Goal: Transaction & Acquisition: Purchase product/service

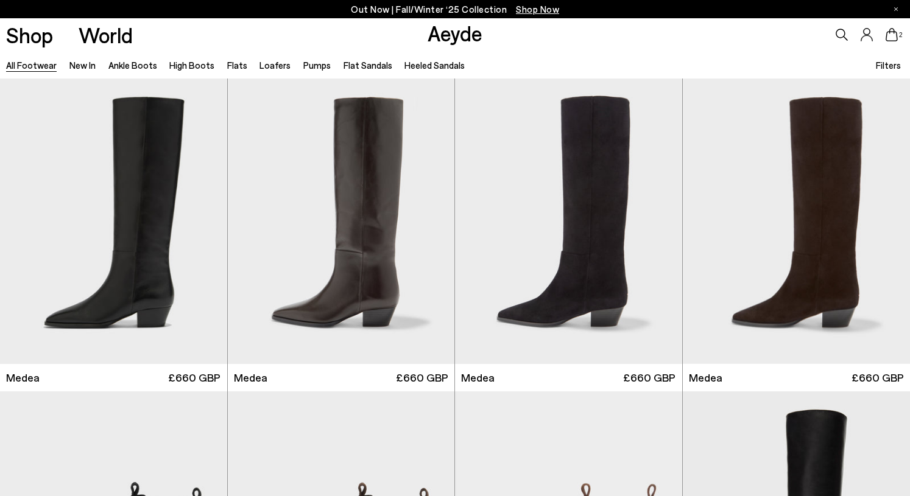
click at [893, 41] on icon at bounding box center [891, 34] width 12 height 13
click at [498, 33] on div "Shop World Aeyde 2" at bounding box center [455, 34] width 910 height 33
click at [888, 37] on icon at bounding box center [891, 34] width 12 height 13
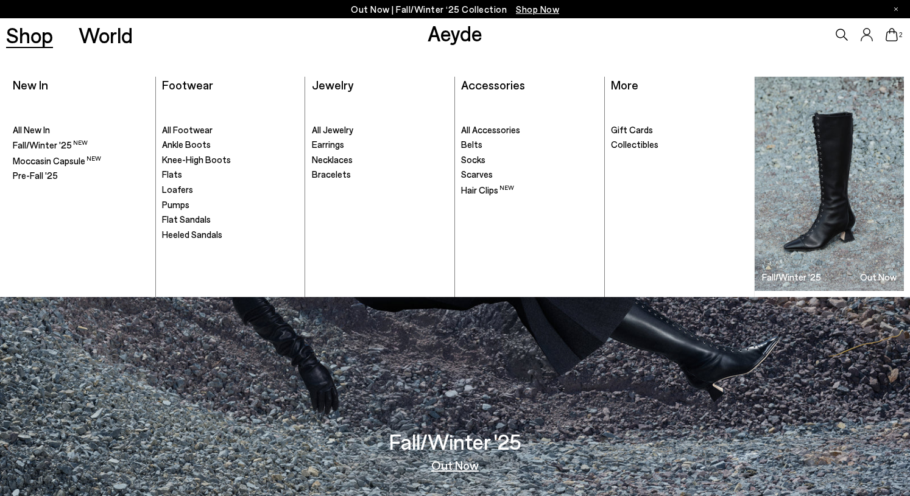
click at [622, 119] on ul ". Gift Cards Collectibles" at bounding box center [679, 196] width 137 height 201
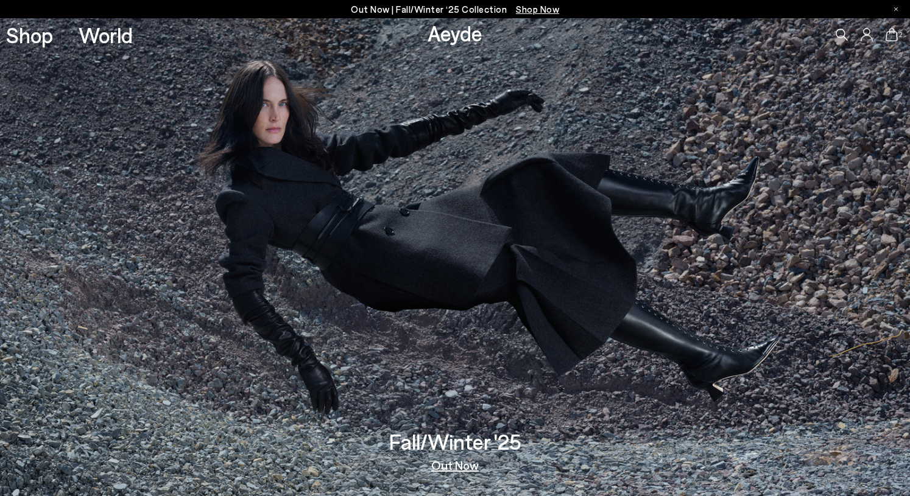
drag, startPoint x: 894, startPoint y: 38, endPoint x: 687, endPoint y: 226, distance: 280.6
click at [894, 38] on icon at bounding box center [891, 34] width 12 height 13
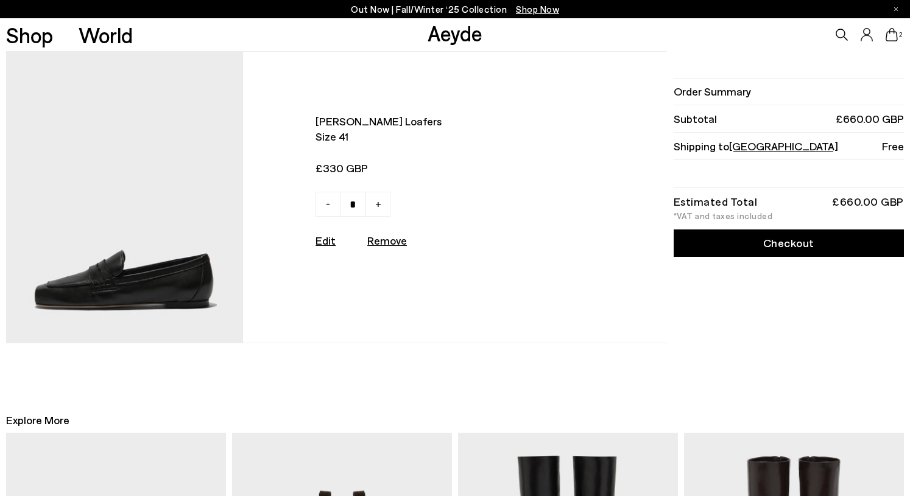
click at [330, 208] on span "-" at bounding box center [328, 203] width 4 height 15
type input "*"
click at [134, 286] on img at bounding box center [124, 197] width 236 height 291
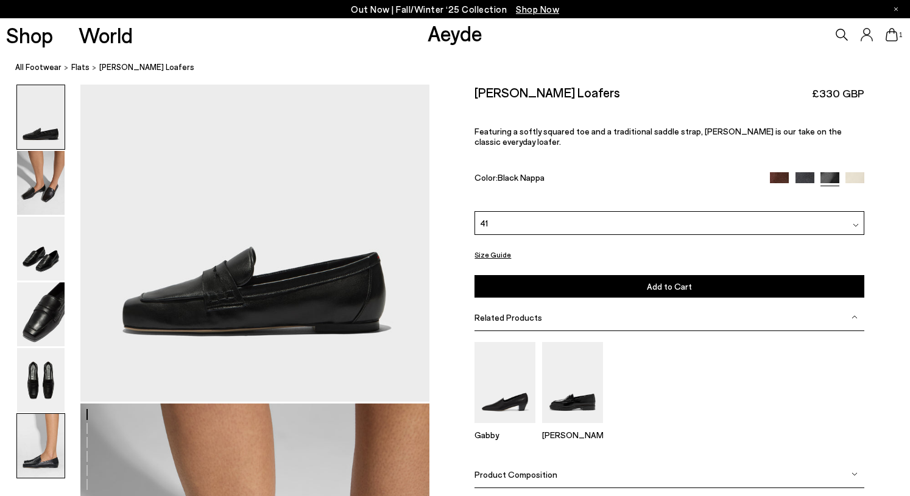
click at [30, 447] on img at bounding box center [40, 446] width 47 height 64
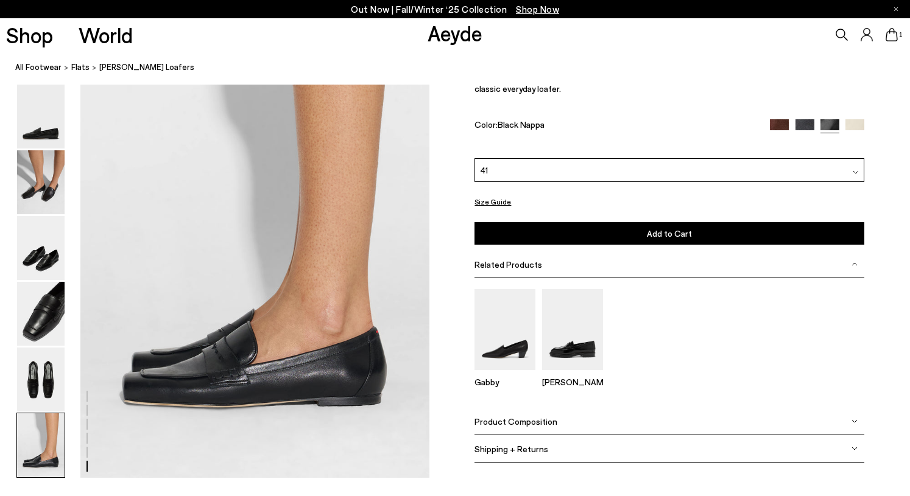
scroll to position [2405, 0]
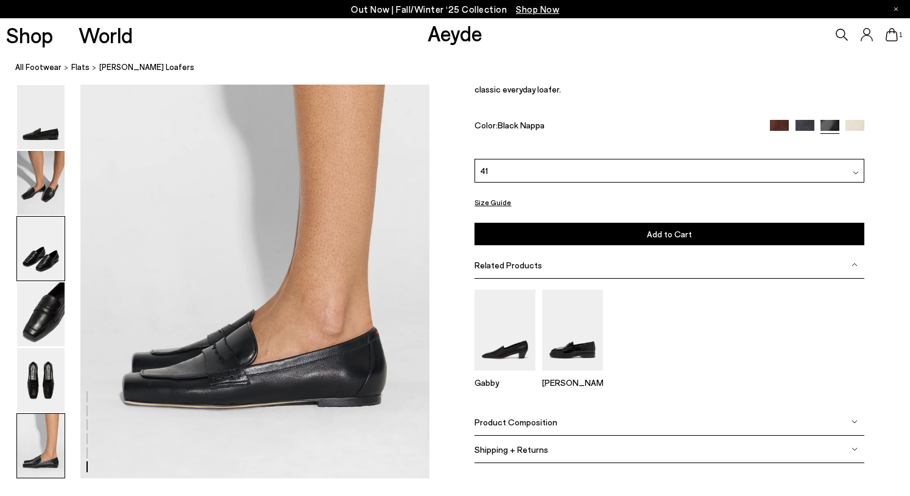
click at [18, 245] on img at bounding box center [40, 249] width 47 height 64
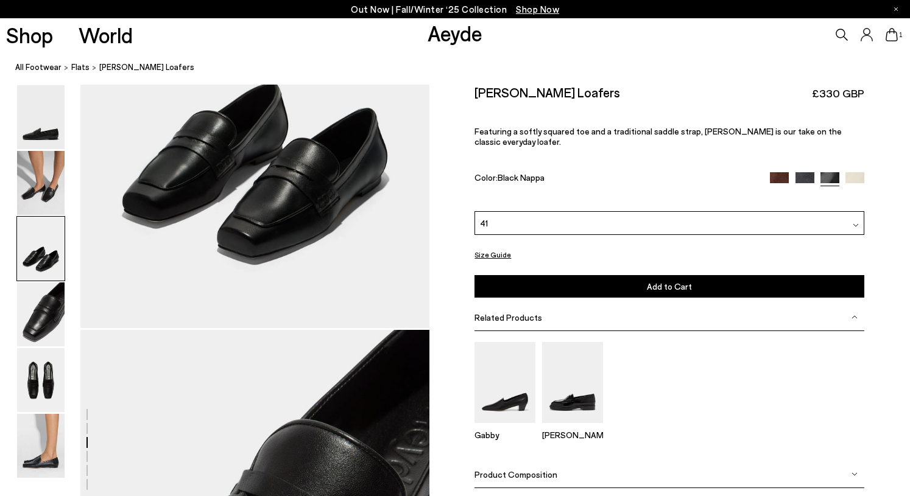
scroll to position [1159, 0]
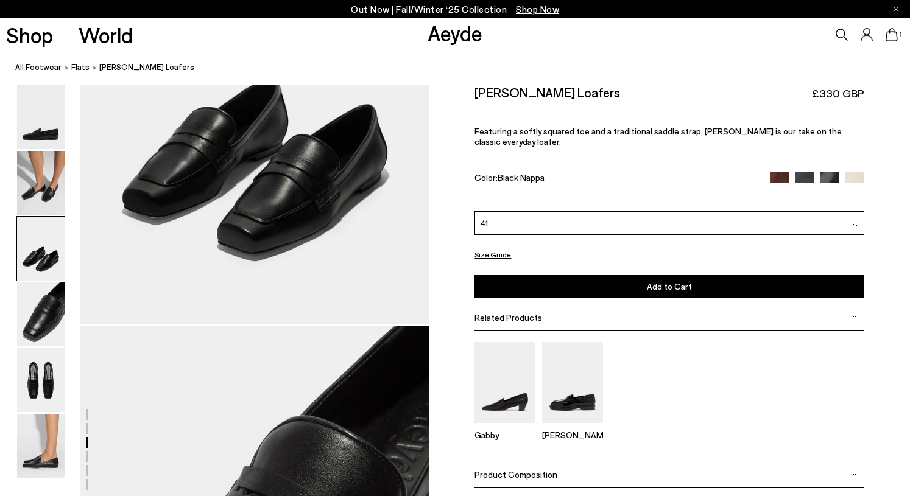
click at [779, 172] on img at bounding box center [779, 181] width 19 height 19
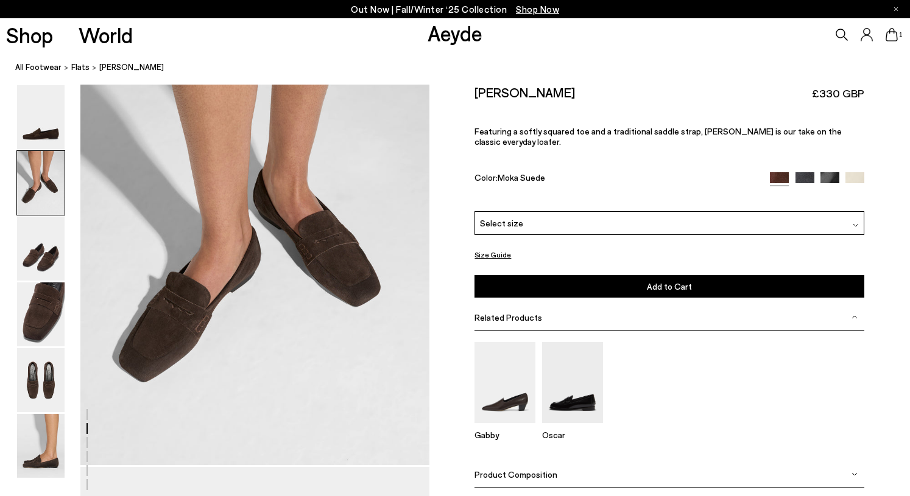
scroll to position [552, 0]
click at [569, 385] on img at bounding box center [572, 382] width 61 height 81
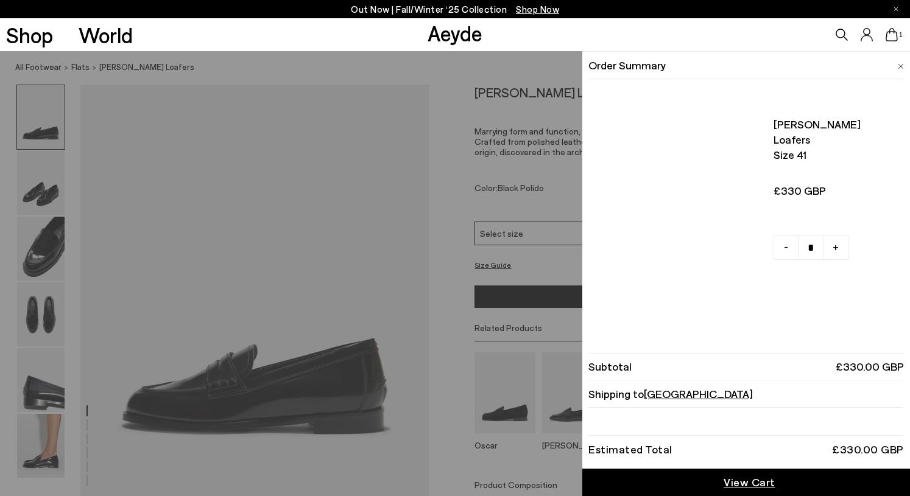
click at [894, 40] on icon at bounding box center [891, 34] width 12 height 13
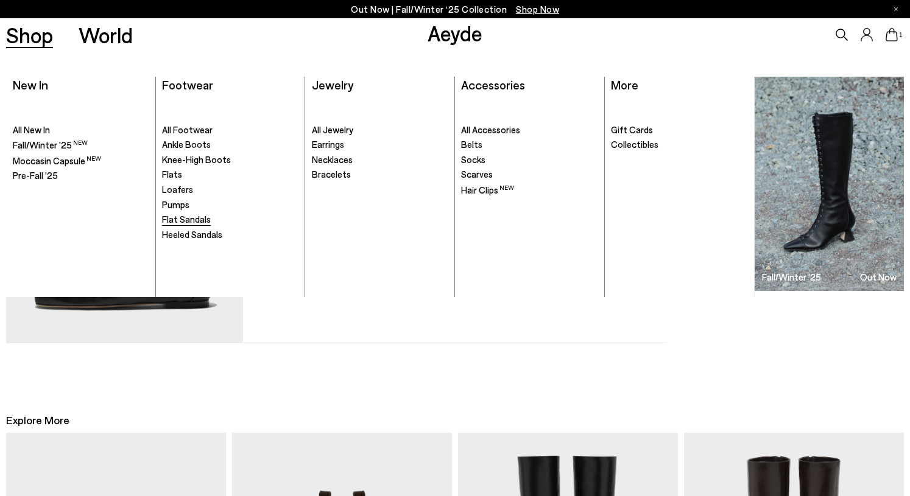
click at [188, 217] on span "Flat Sandals" at bounding box center [186, 219] width 49 height 11
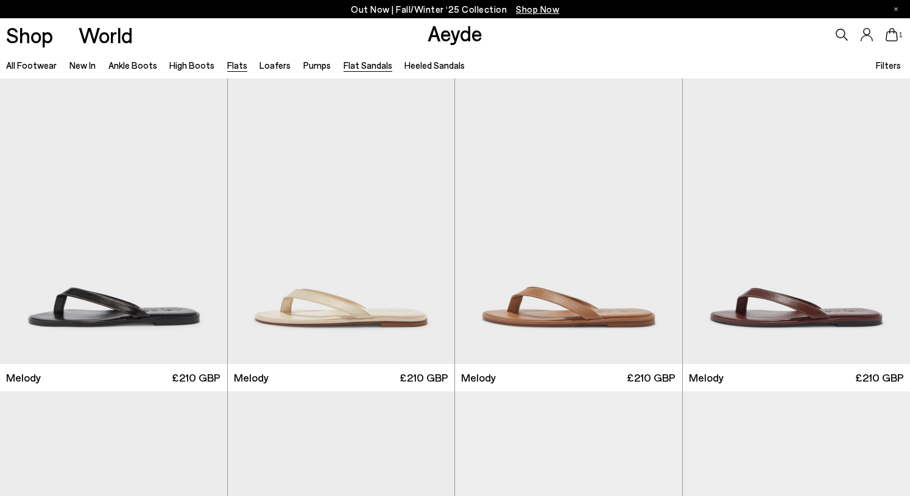
click at [233, 65] on link "Flats" at bounding box center [237, 65] width 20 height 11
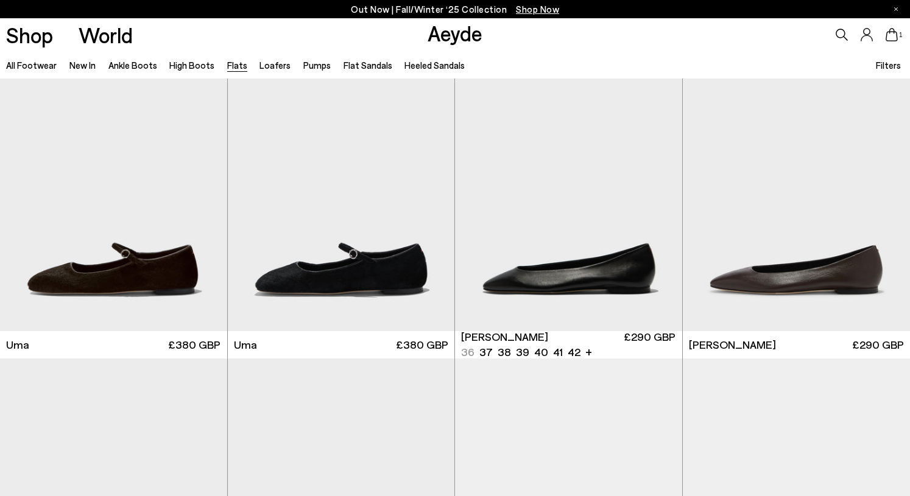
scroll to position [142, 0]
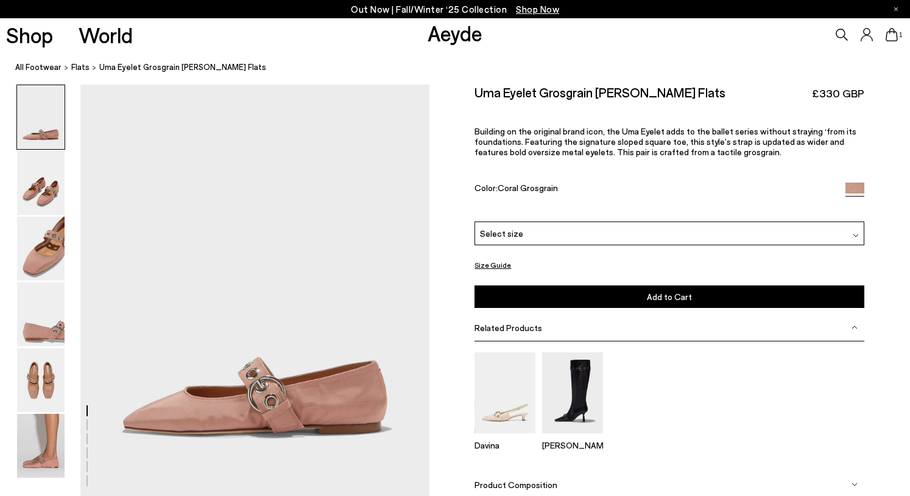
scroll to position [73, 0]
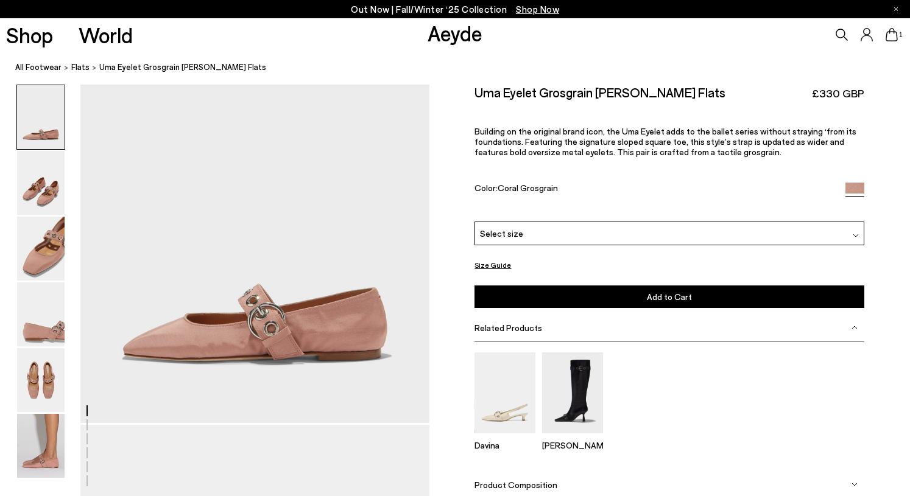
click at [524, 238] on div "Select size" at bounding box center [669, 234] width 390 height 24
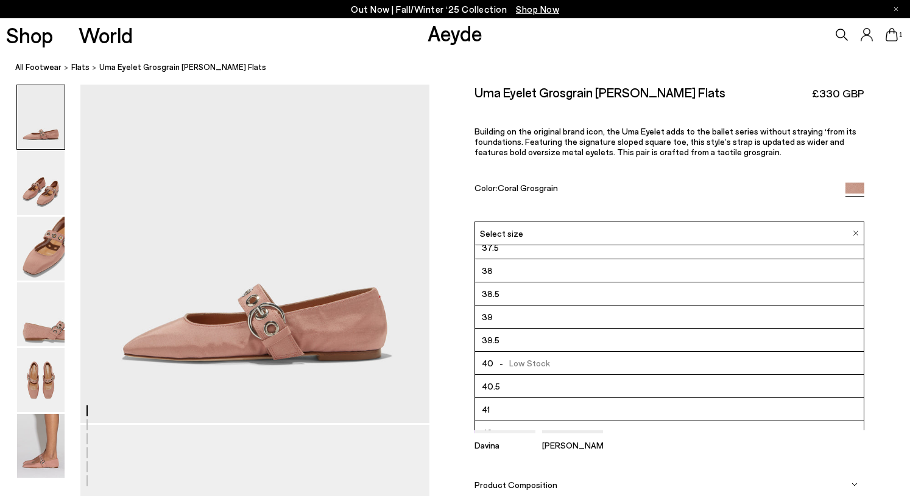
scroll to position [69, 0]
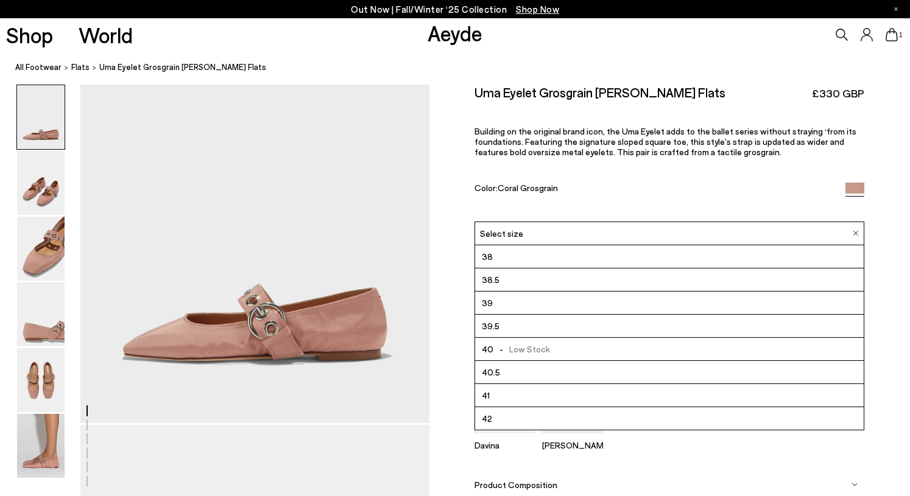
click at [503, 393] on li "41" at bounding box center [669, 395] width 388 height 23
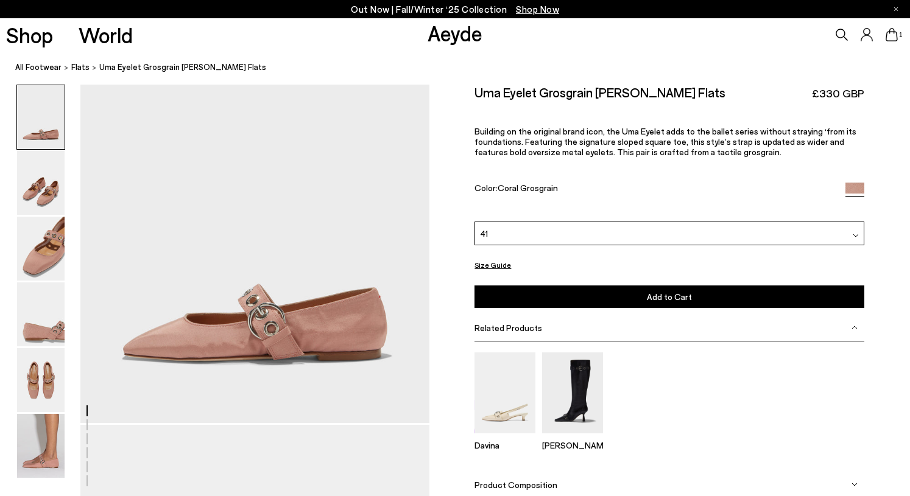
click at [561, 291] on button "Add to Cart Select a Size First" at bounding box center [669, 297] width 390 height 23
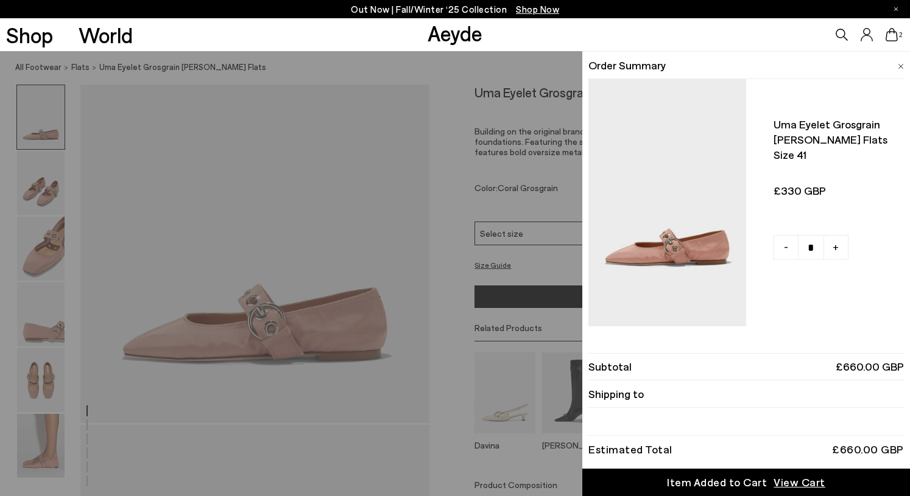
click at [453, 195] on div "Quick Add Color Size View Details Order Summary Uma eyelet grosgrain mary-janes…" at bounding box center [455, 273] width 910 height 445
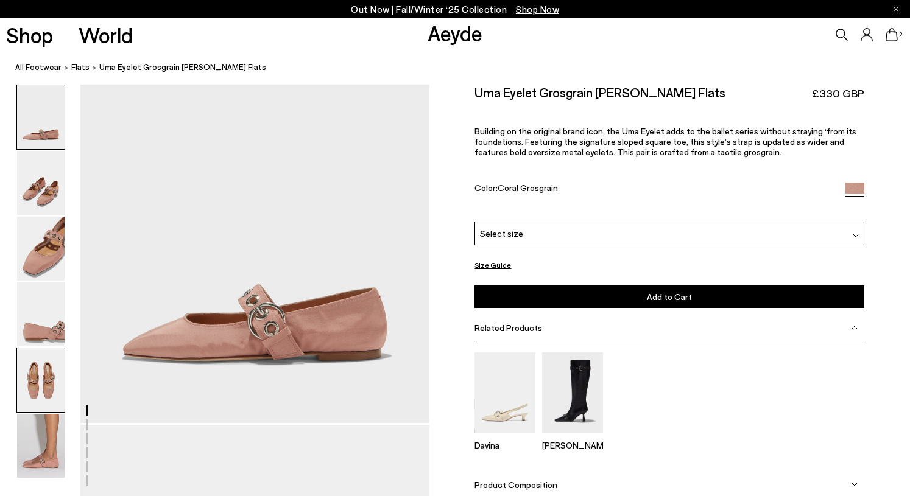
click at [40, 371] on img at bounding box center [40, 380] width 47 height 64
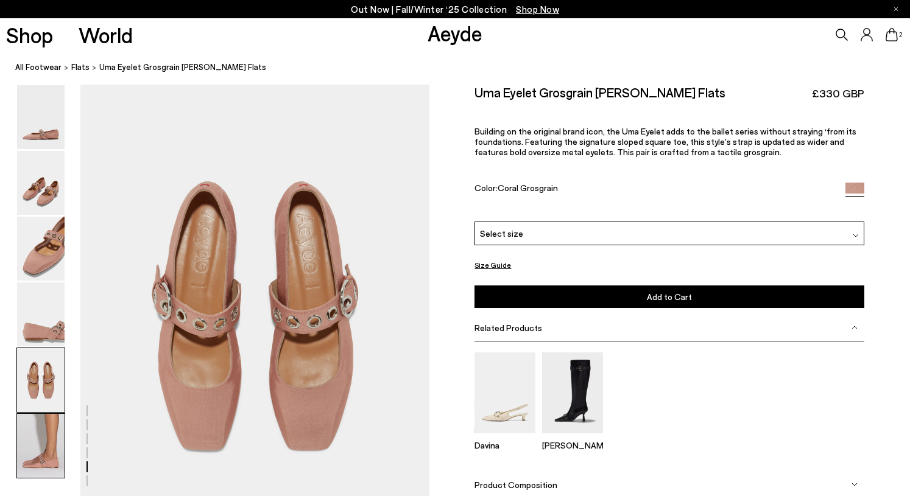
click at [46, 432] on img at bounding box center [40, 446] width 47 height 64
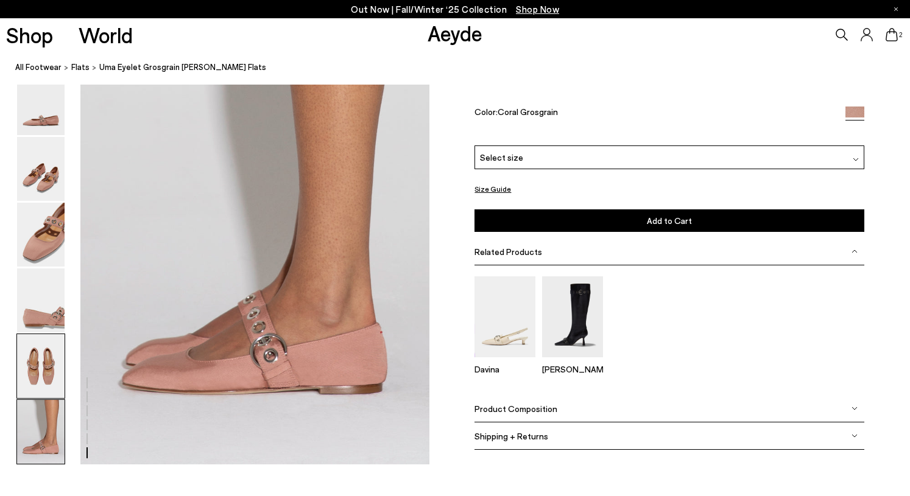
click at [48, 369] on img at bounding box center [40, 366] width 47 height 64
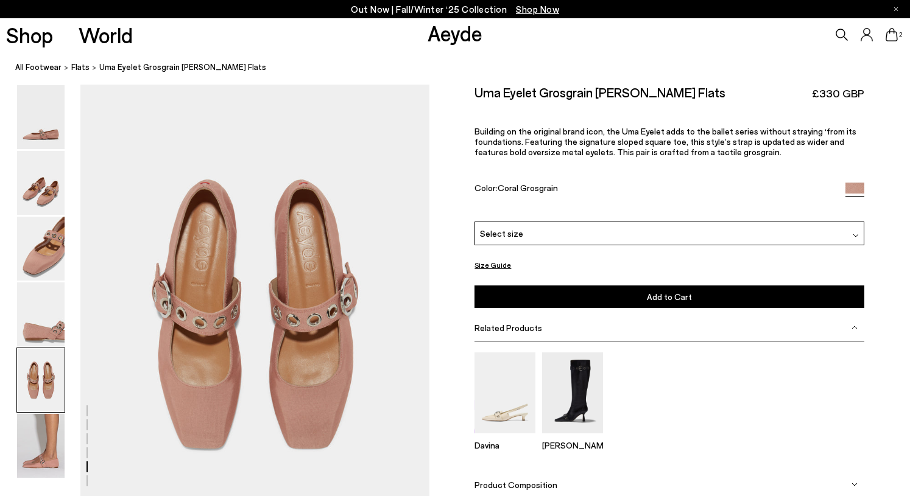
scroll to position [1815, 0]
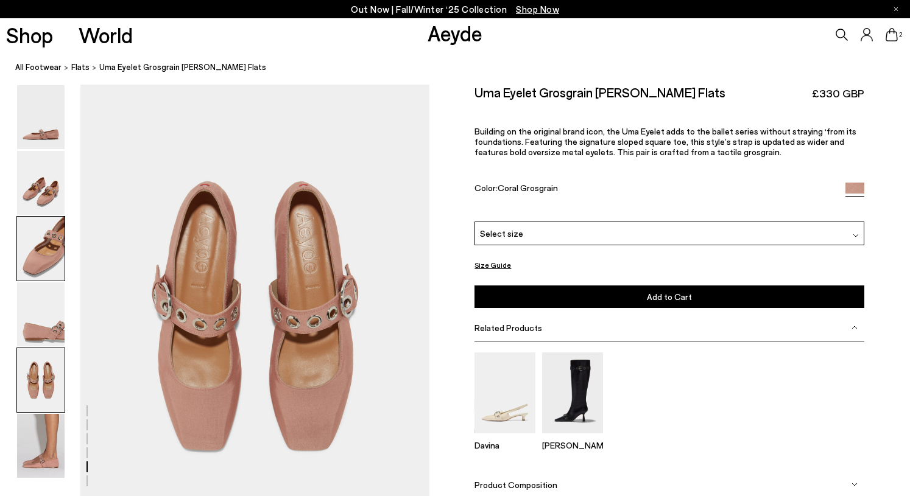
click at [51, 274] on img at bounding box center [40, 249] width 47 height 64
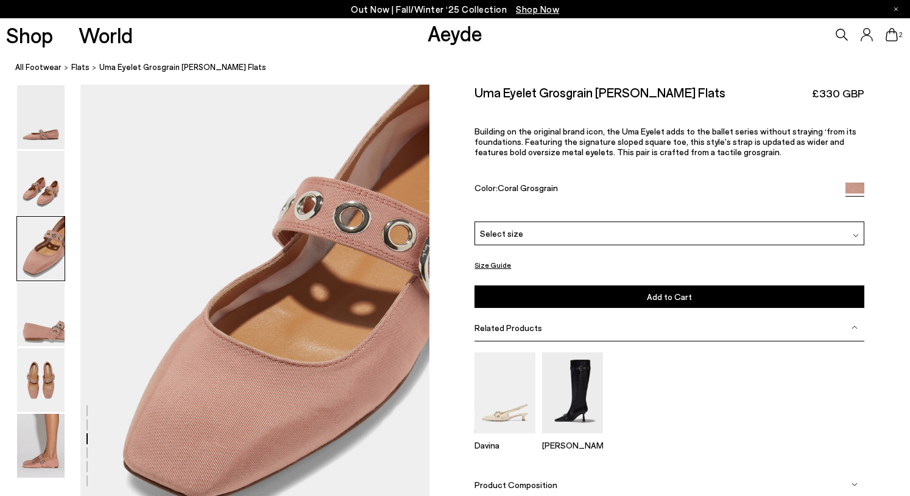
scroll to position [882, 0]
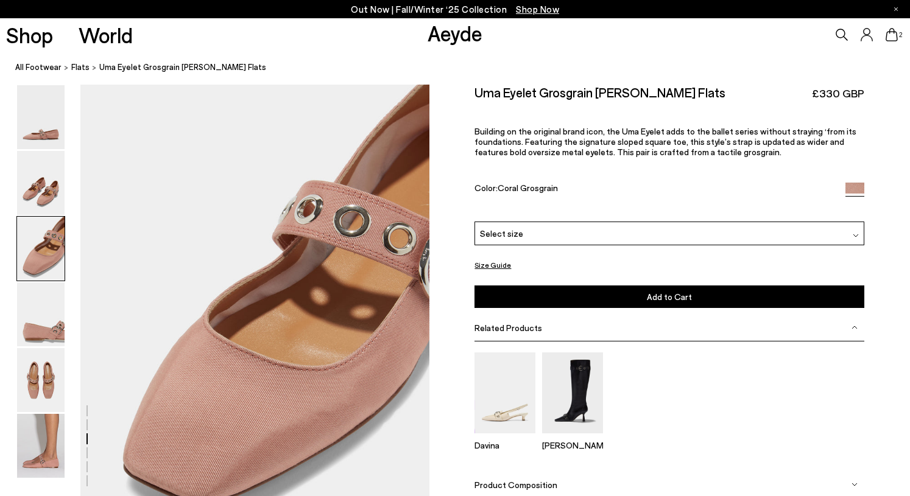
click at [893, 32] on icon at bounding box center [891, 34] width 12 height 13
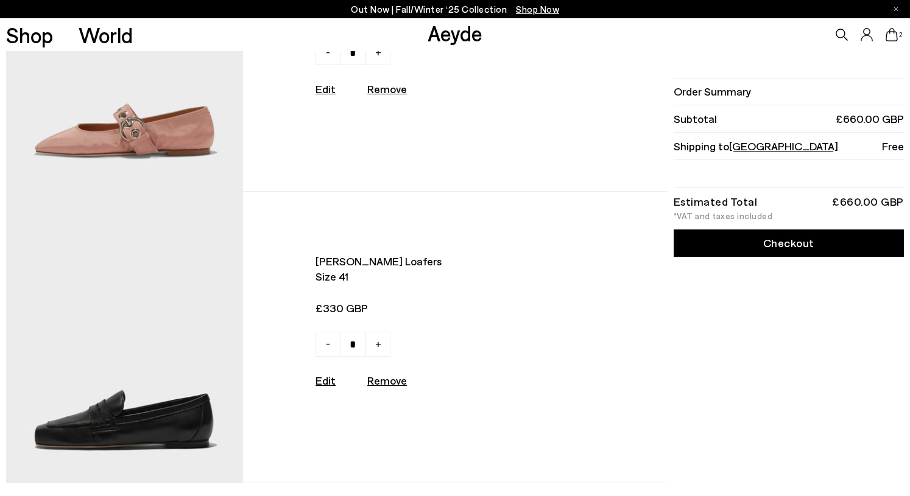
scroll to position [152, 0]
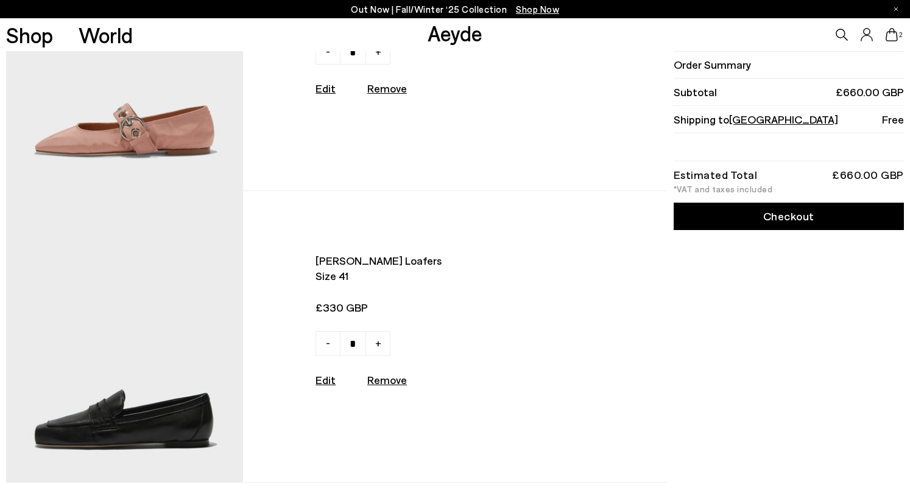
click at [796, 225] on link "Checkout" at bounding box center [788, 216] width 230 height 27
